Goal: Find specific page/section: Find specific page/section

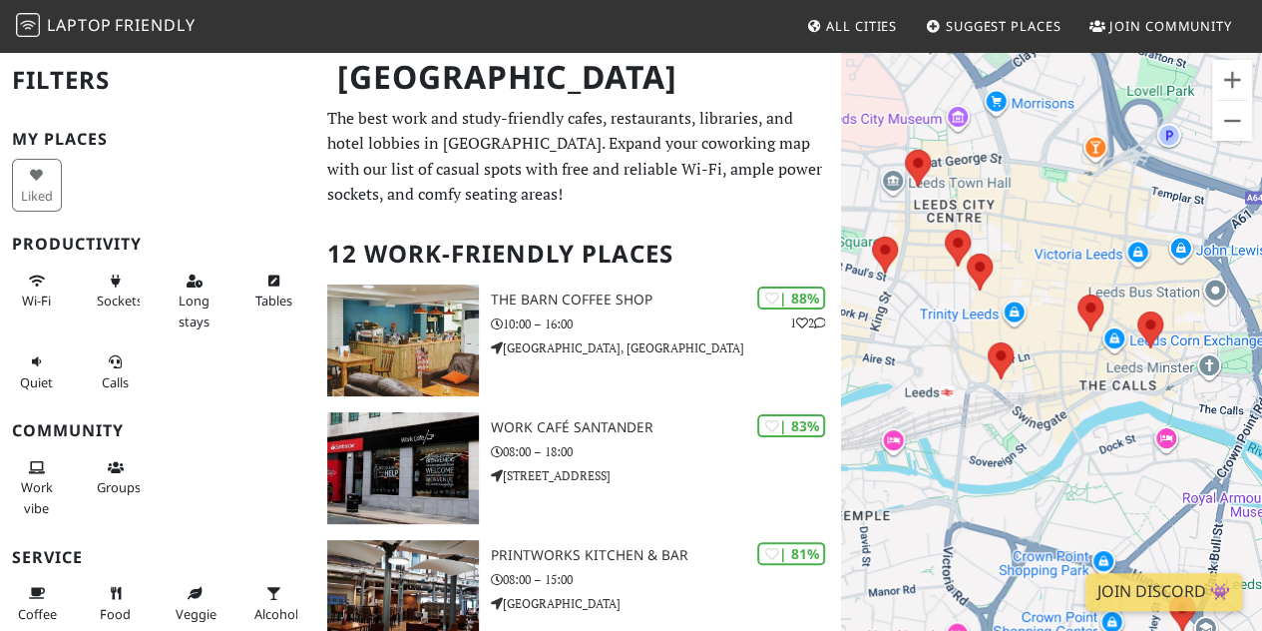
drag, startPoint x: 1131, startPoint y: 468, endPoint x: 928, endPoint y: 282, distance: 275.4
click at [928, 282] on div "To navigate, press the arrow keys." at bounding box center [1051, 365] width 421 height 631
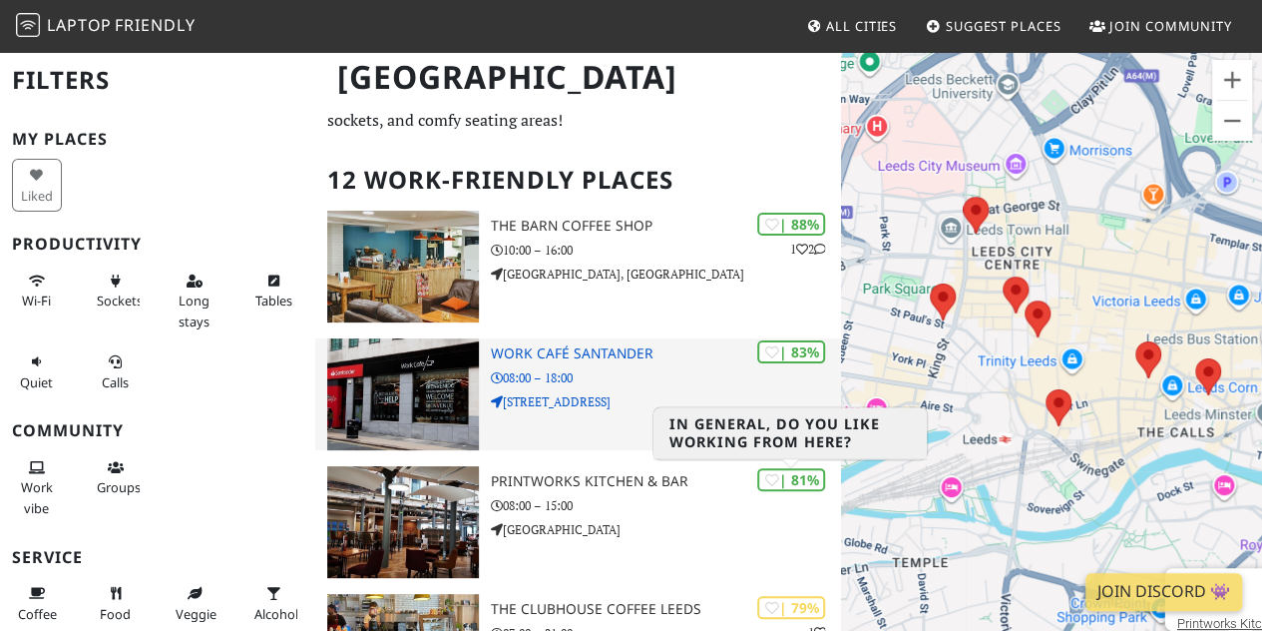
scroll to position [75, 0]
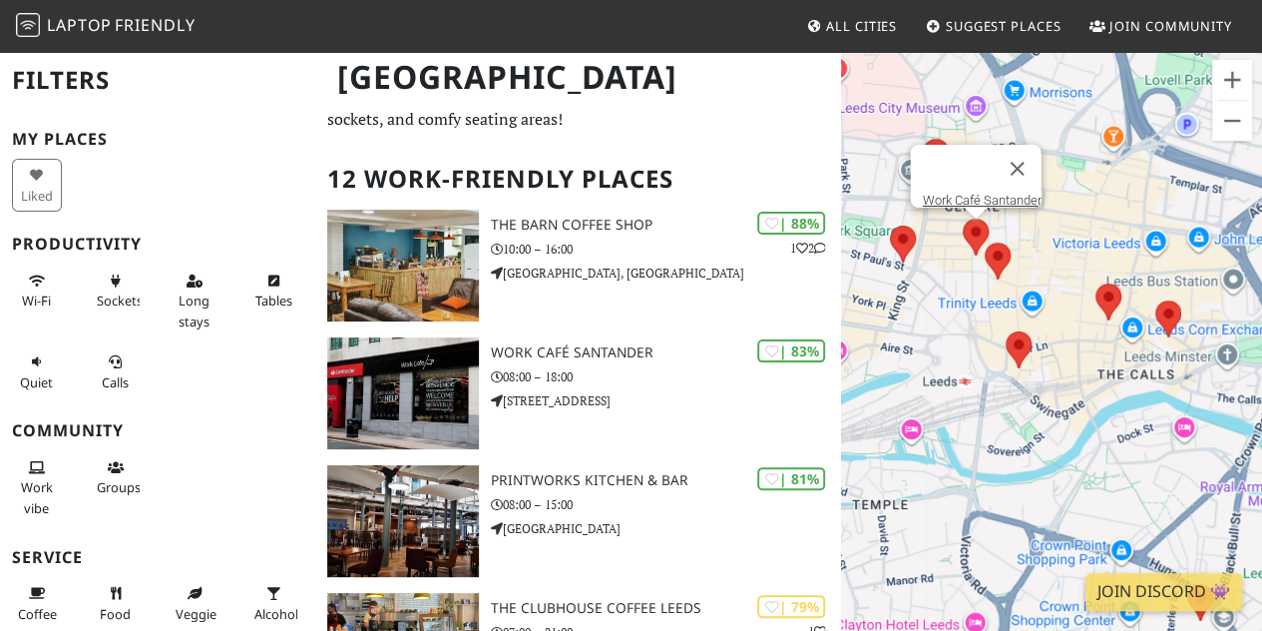
click at [963, 218] on area at bounding box center [963, 218] width 0 height 0
click at [1038, 150] on button "Close" at bounding box center [1018, 169] width 48 height 48
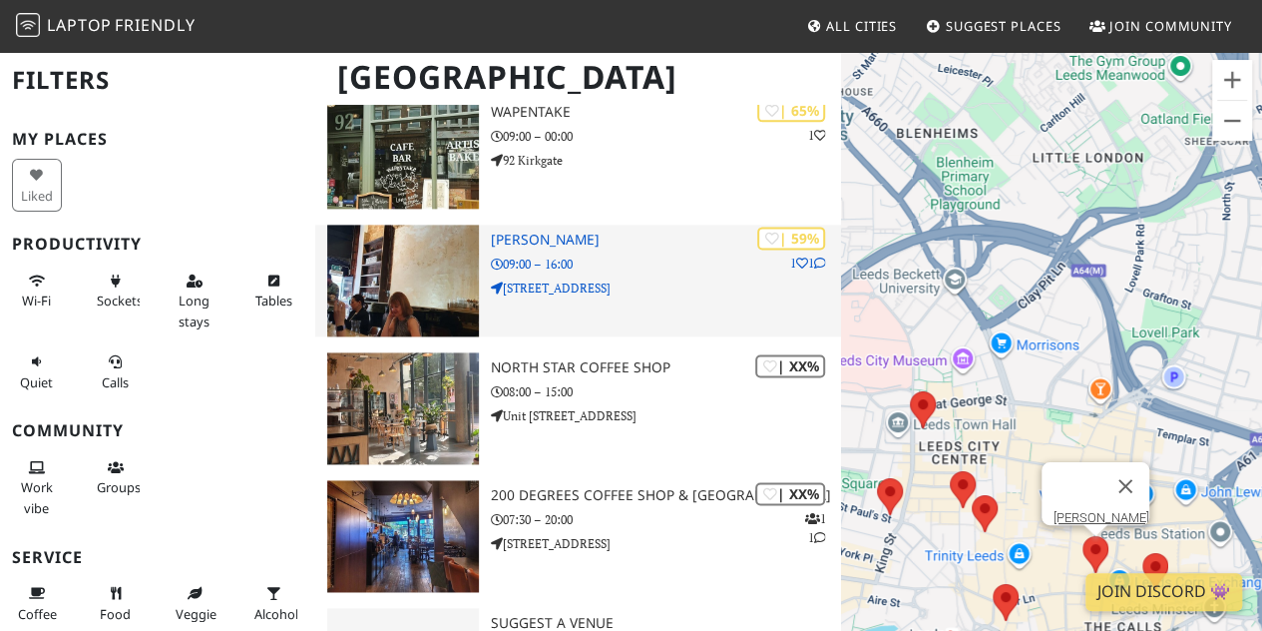
scroll to position [1220, 0]
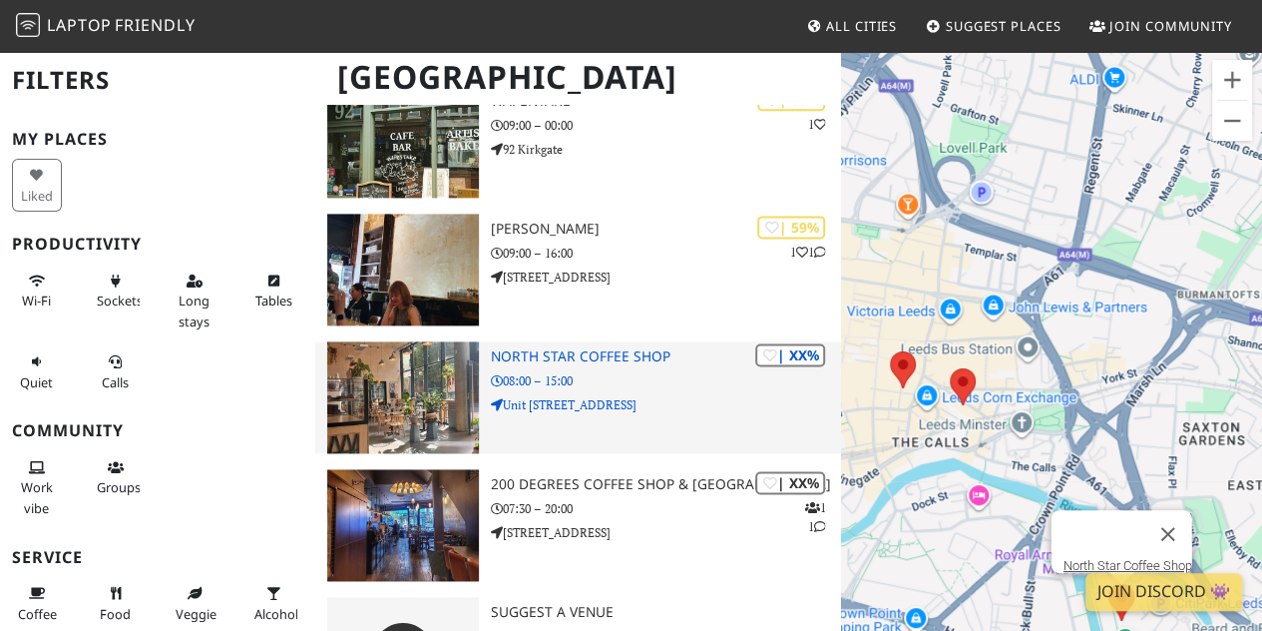
click at [563, 353] on h3 "North Star Coffee Shop" at bounding box center [666, 356] width 350 height 17
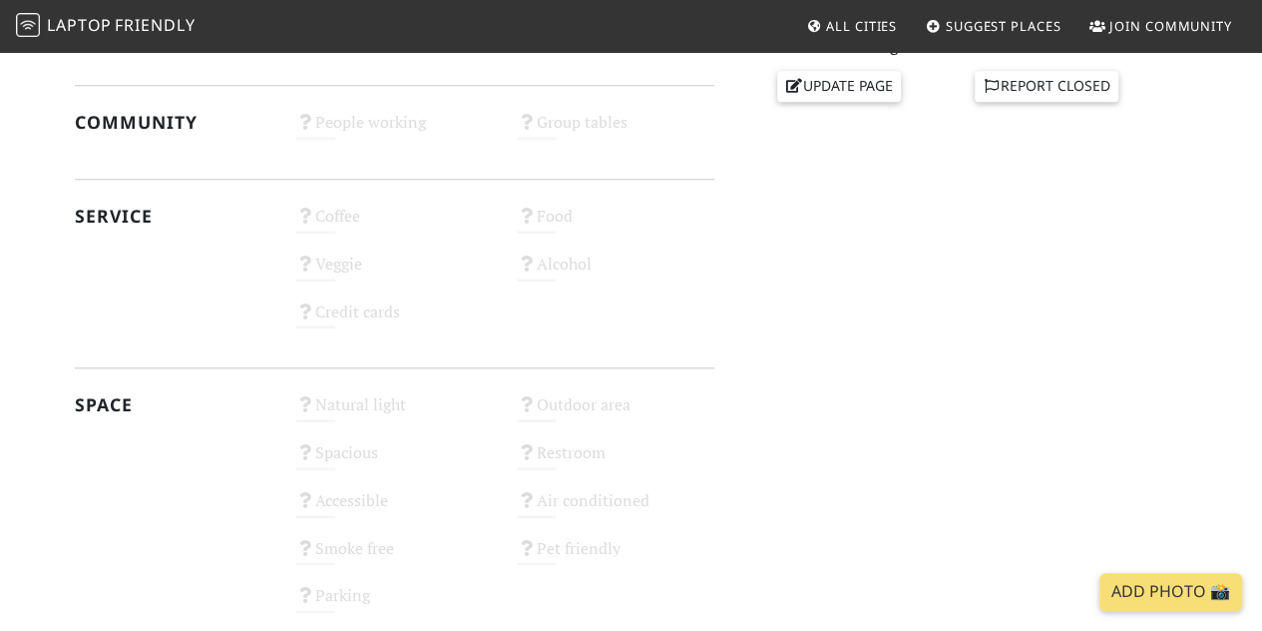
scroll to position [953, 0]
